Goal: Find specific page/section: Find specific page/section

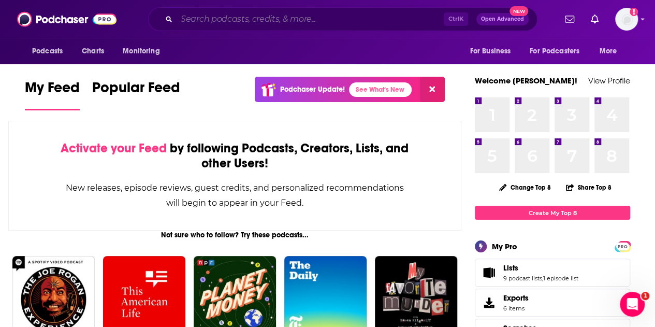
click at [199, 17] on input "Search podcasts, credits, & more..." at bounding box center [310, 19] width 267 height 17
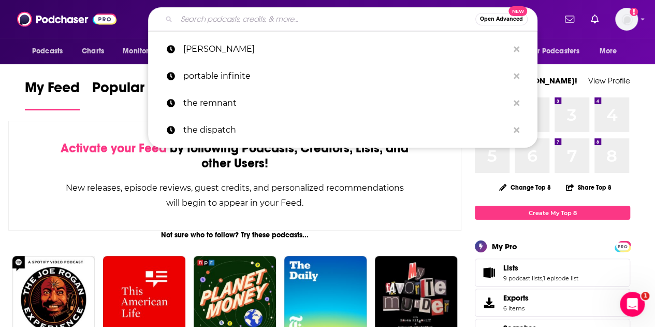
paste input "The press box"
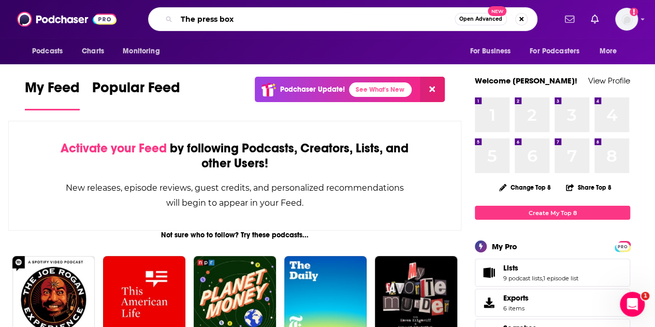
type input "The press box"
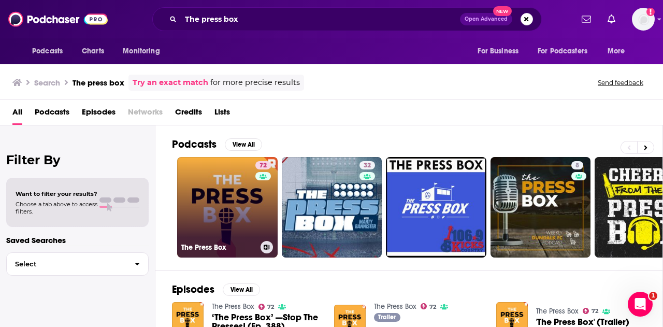
click at [219, 203] on link "72 The Press Box" at bounding box center [227, 207] width 100 height 100
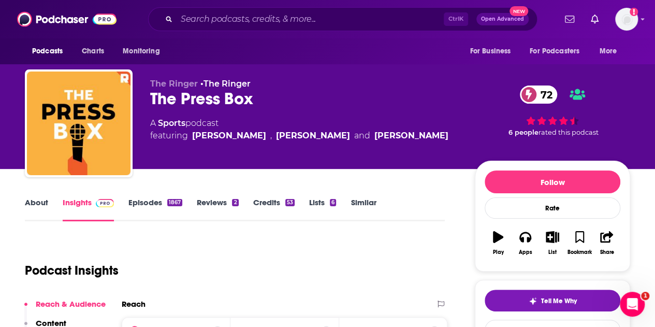
click at [159, 203] on link "Episodes 1867" at bounding box center [155, 209] width 54 height 24
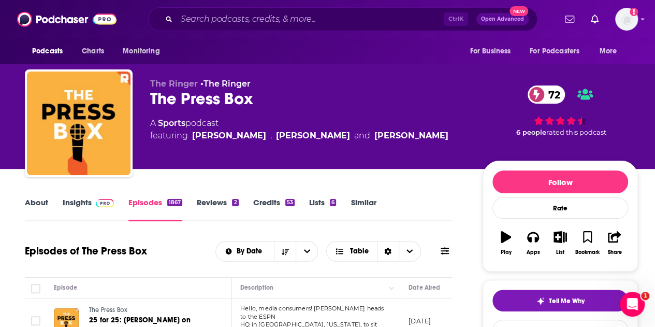
click at [81, 203] on link "Insights" at bounding box center [88, 209] width 51 height 24
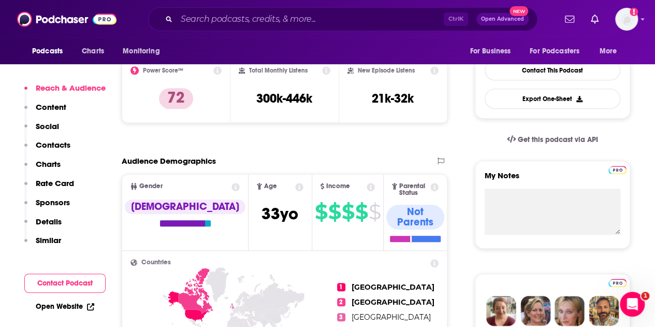
scroll to position [311, 0]
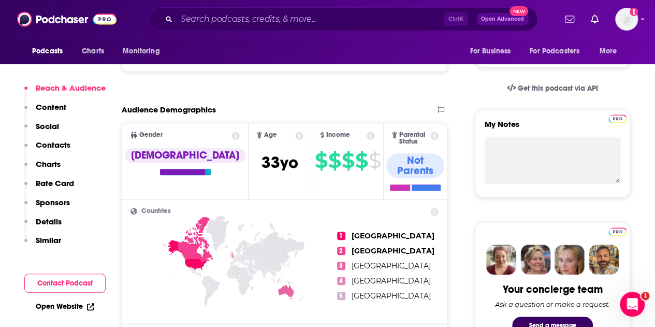
click at [52, 306] on link "Open Website" at bounding box center [65, 306] width 59 height 9
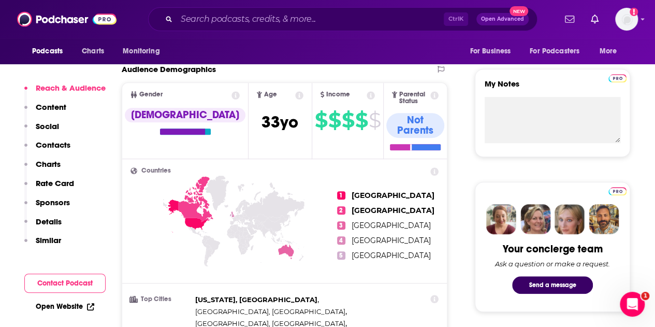
scroll to position [0, 0]
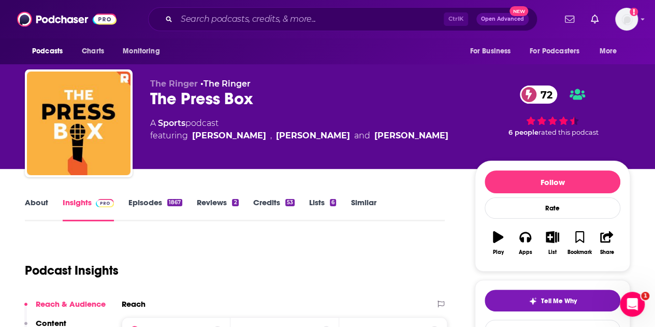
click at [140, 203] on link "Episodes 1867" at bounding box center [155, 209] width 54 height 24
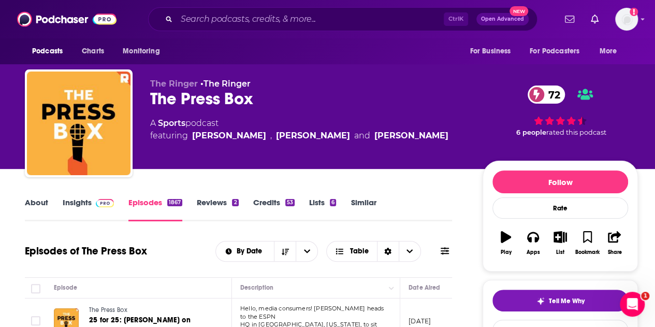
click at [72, 205] on link "Insights" at bounding box center [88, 209] width 51 height 24
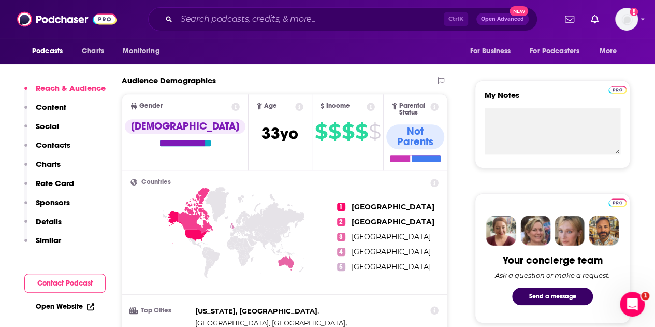
scroll to position [414, 0]
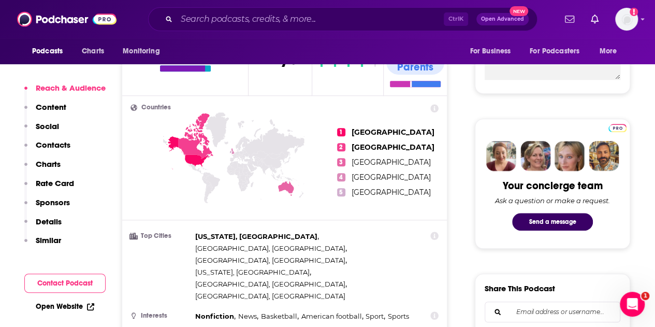
click at [60, 309] on link "Open Website" at bounding box center [65, 306] width 59 height 9
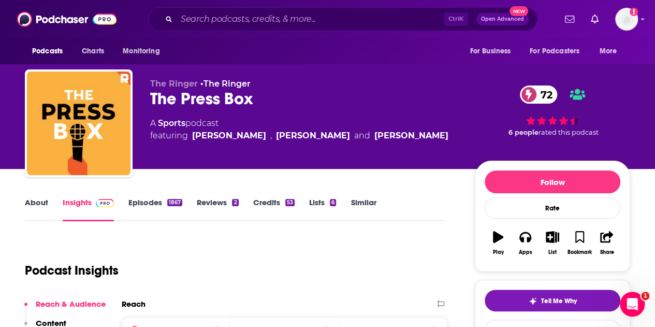
scroll to position [0, 0]
click at [220, 18] on input "Search podcasts, credits, & more..." at bounding box center [310, 19] width 267 height 17
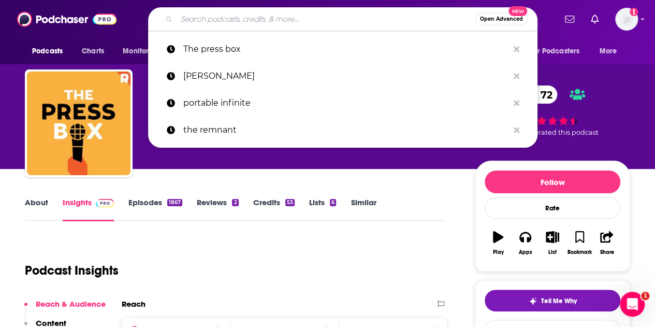
paste input "[PERSON_NAME] Flagrant with [PERSON_NAME]"
type input "[PERSON_NAME] Flagrant with [PERSON_NAME]"
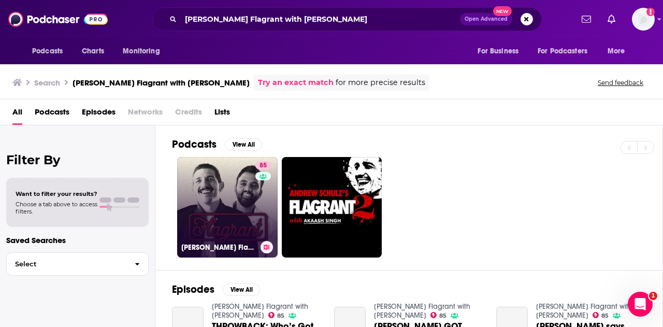
click at [206, 206] on link "85 [PERSON_NAME] Flagrant with [PERSON_NAME]" at bounding box center [227, 207] width 100 height 100
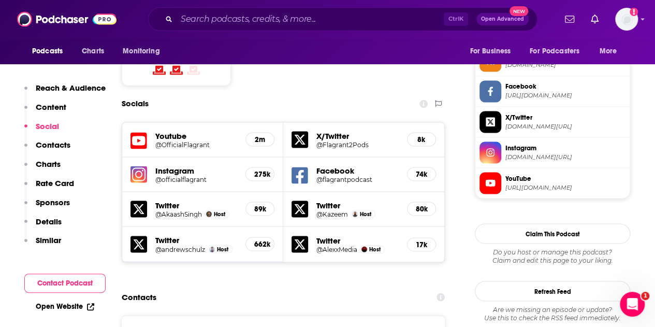
scroll to position [984, 0]
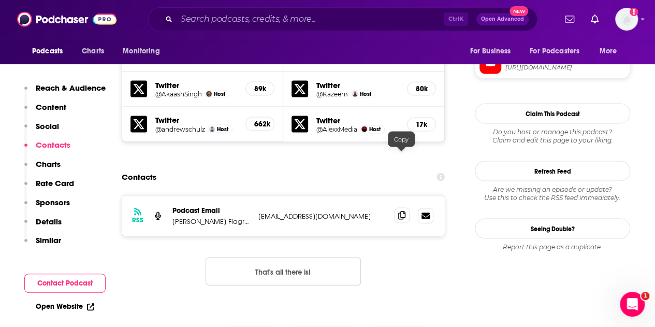
click at [403, 208] on span at bounding box center [402, 216] width 16 height 16
click at [409, 208] on span at bounding box center [405, 216] width 16 height 16
